Goal: Task Accomplishment & Management: Manage account settings

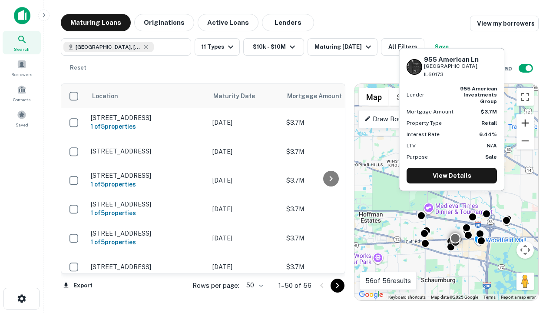
click at [526, 123] on button "Zoom in" at bounding box center [525, 122] width 17 height 17
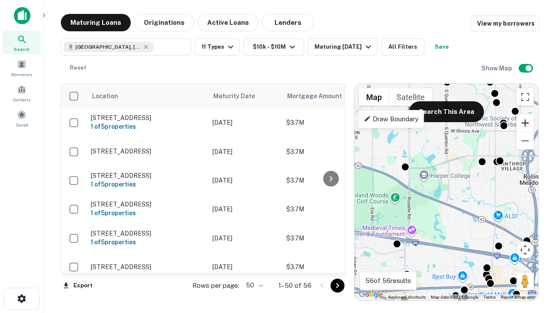
click at [526, 123] on button "Zoom in" at bounding box center [525, 122] width 17 height 17
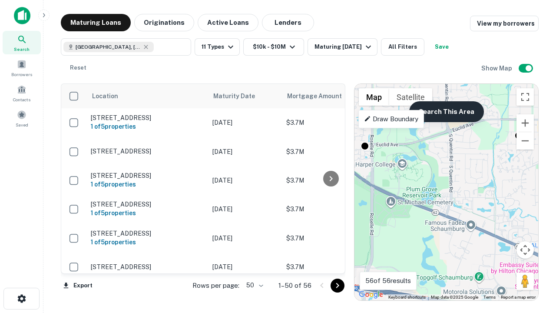
click at [446, 112] on button "Search This Area" at bounding box center [447, 111] width 75 height 21
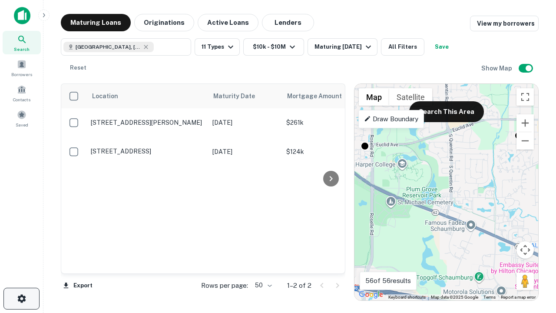
click at [21, 299] on icon "button" at bounding box center [22, 298] width 10 height 10
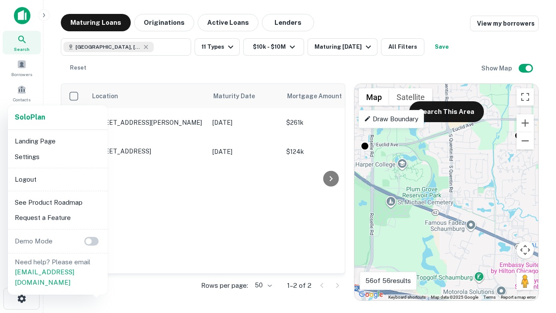
click at [57, 179] on li "Logout" at bounding box center [57, 180] width 93 height 16
